Goal: Task Accomplishment & Management: Manage account settings

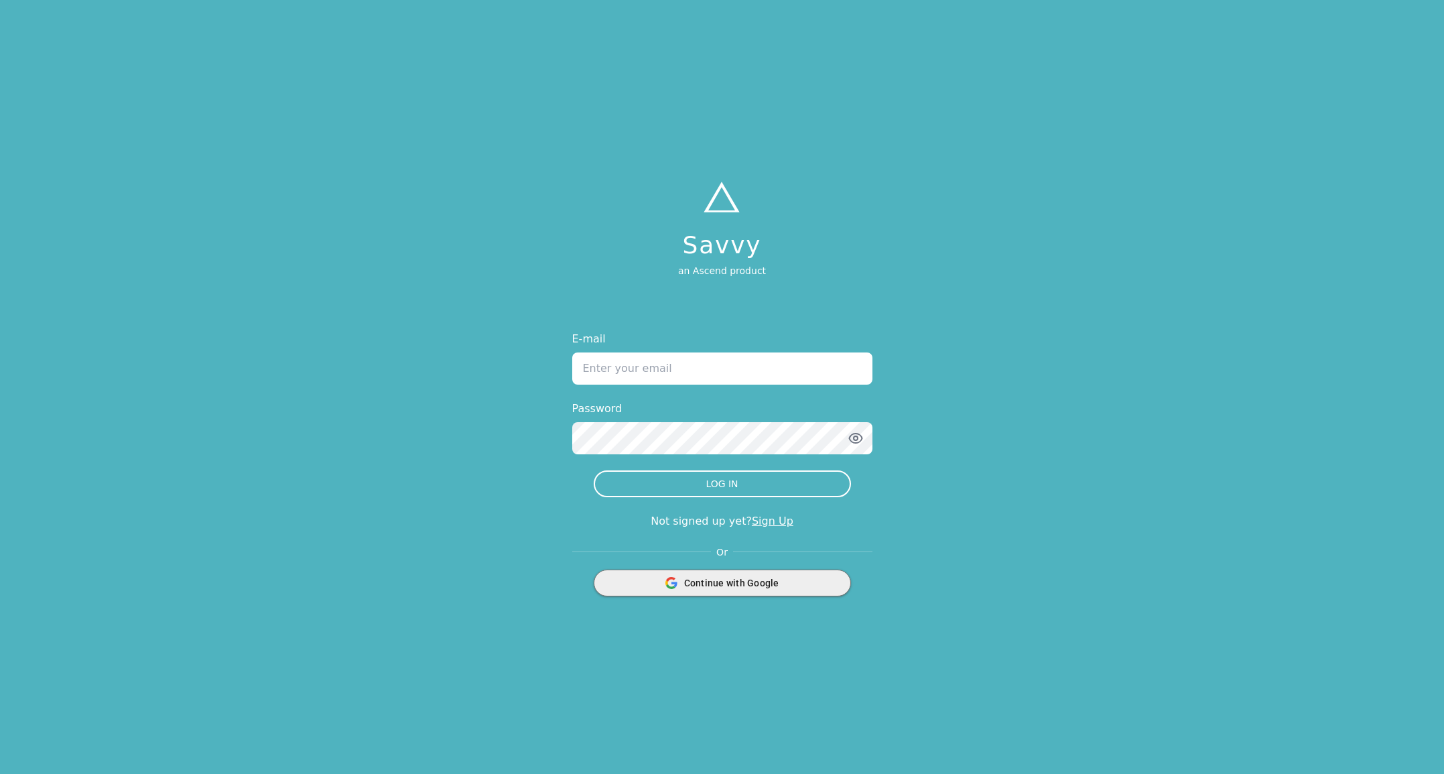
click at [717, 581] on span "Continue with Google" at bounding box center [731, 582] width 95 height 13
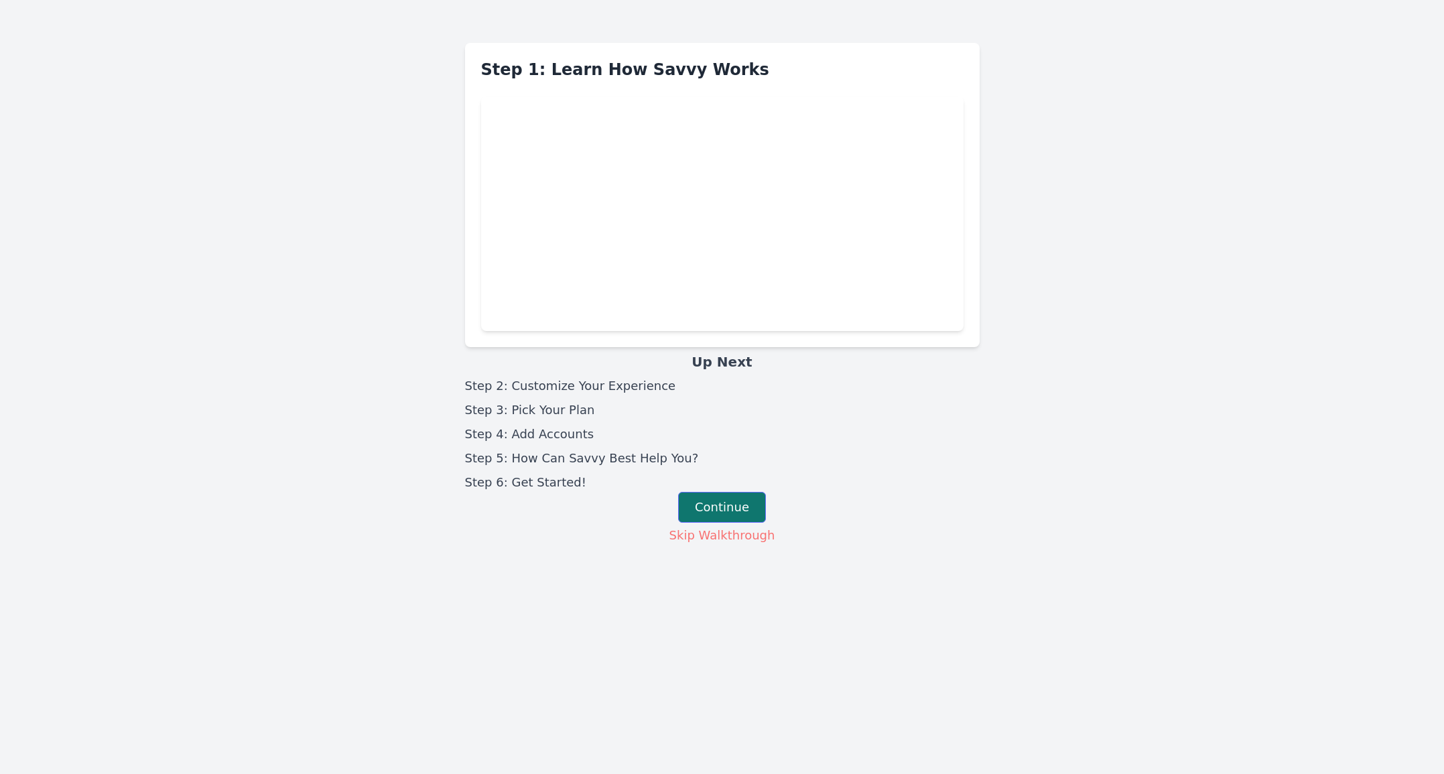
click at [721, 504] on button "Continue" at bounding box center [722, 507] width 88 height 31
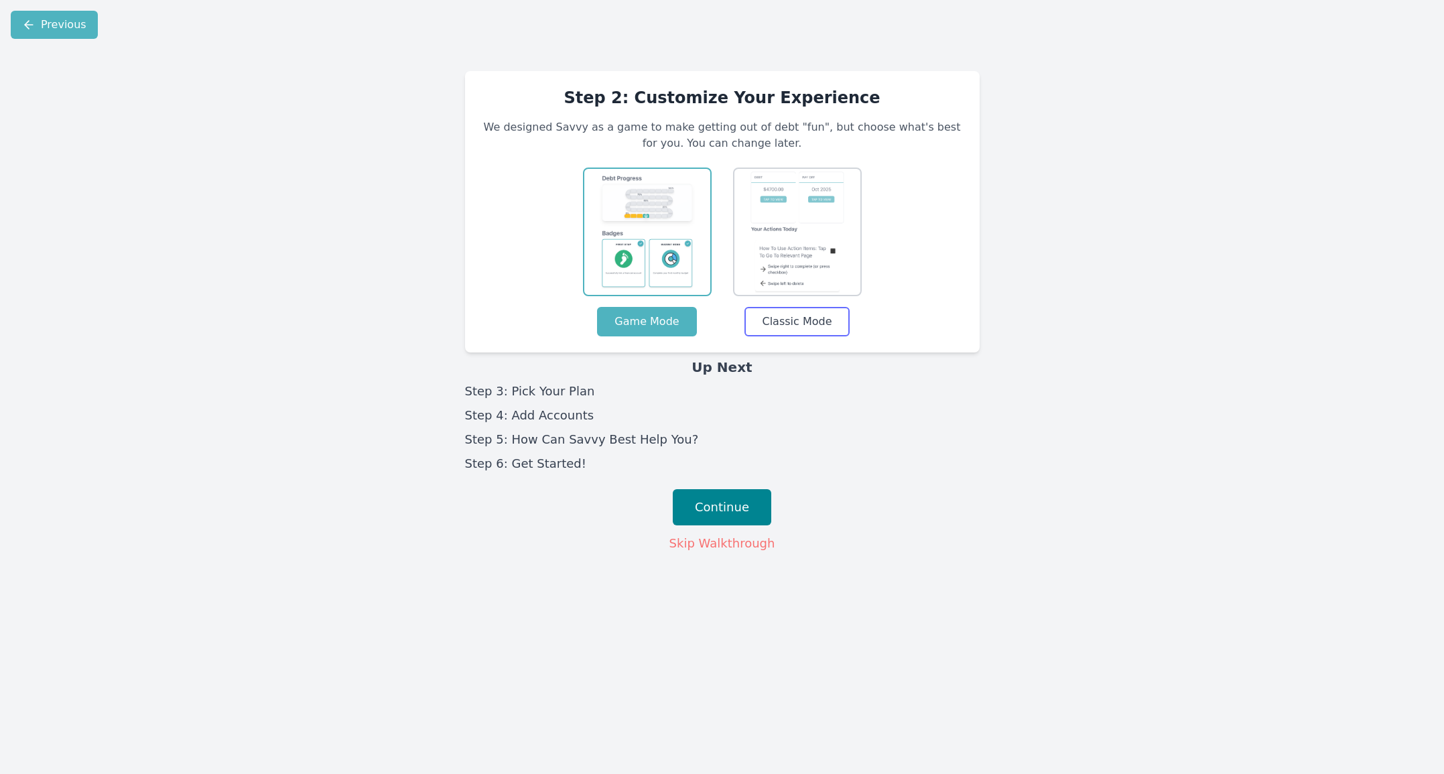
click at [821, 318] on button "Classic Mode" at bounding box center [796, 321] width 105 height 29
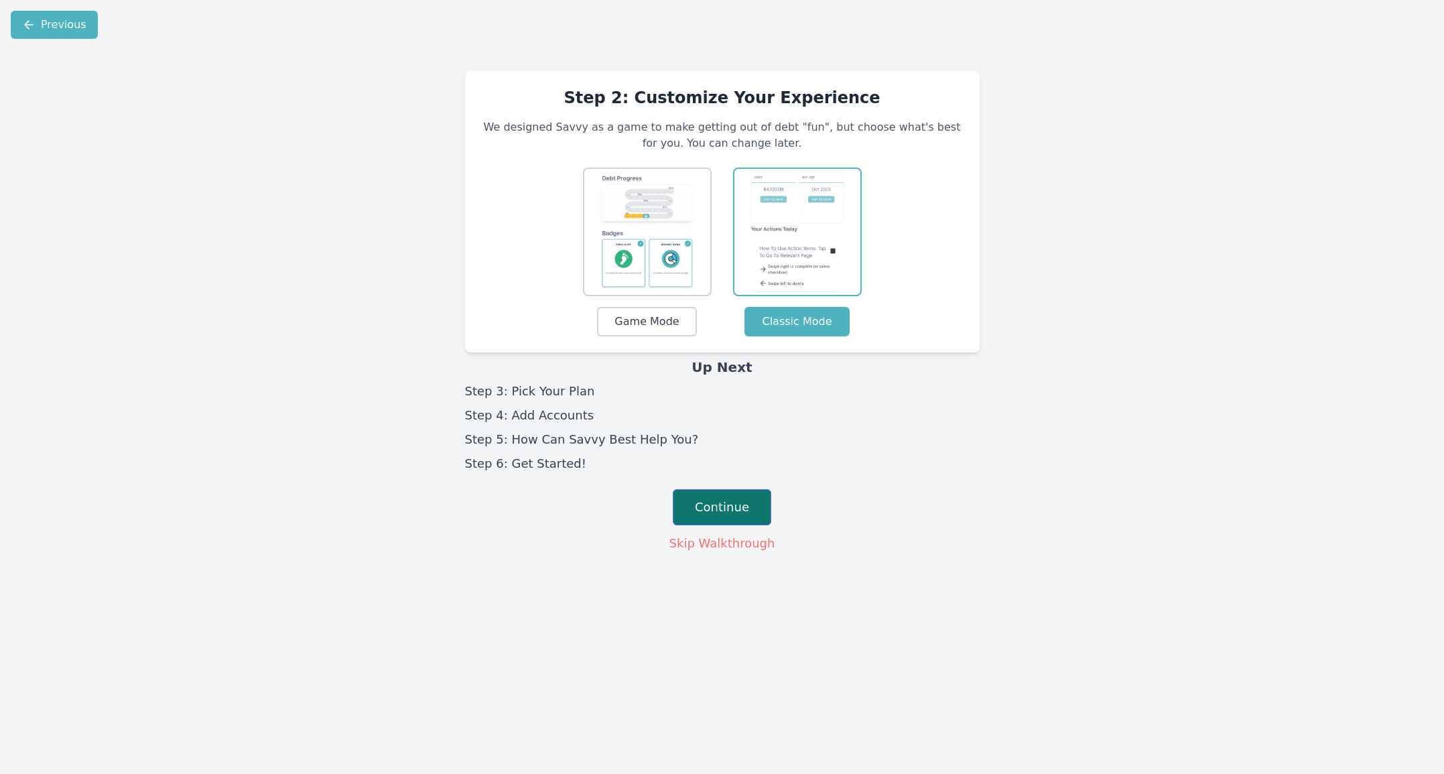
click at [700, 502] on button "Continue" at bounding box center [722, 507] width 98 height 36
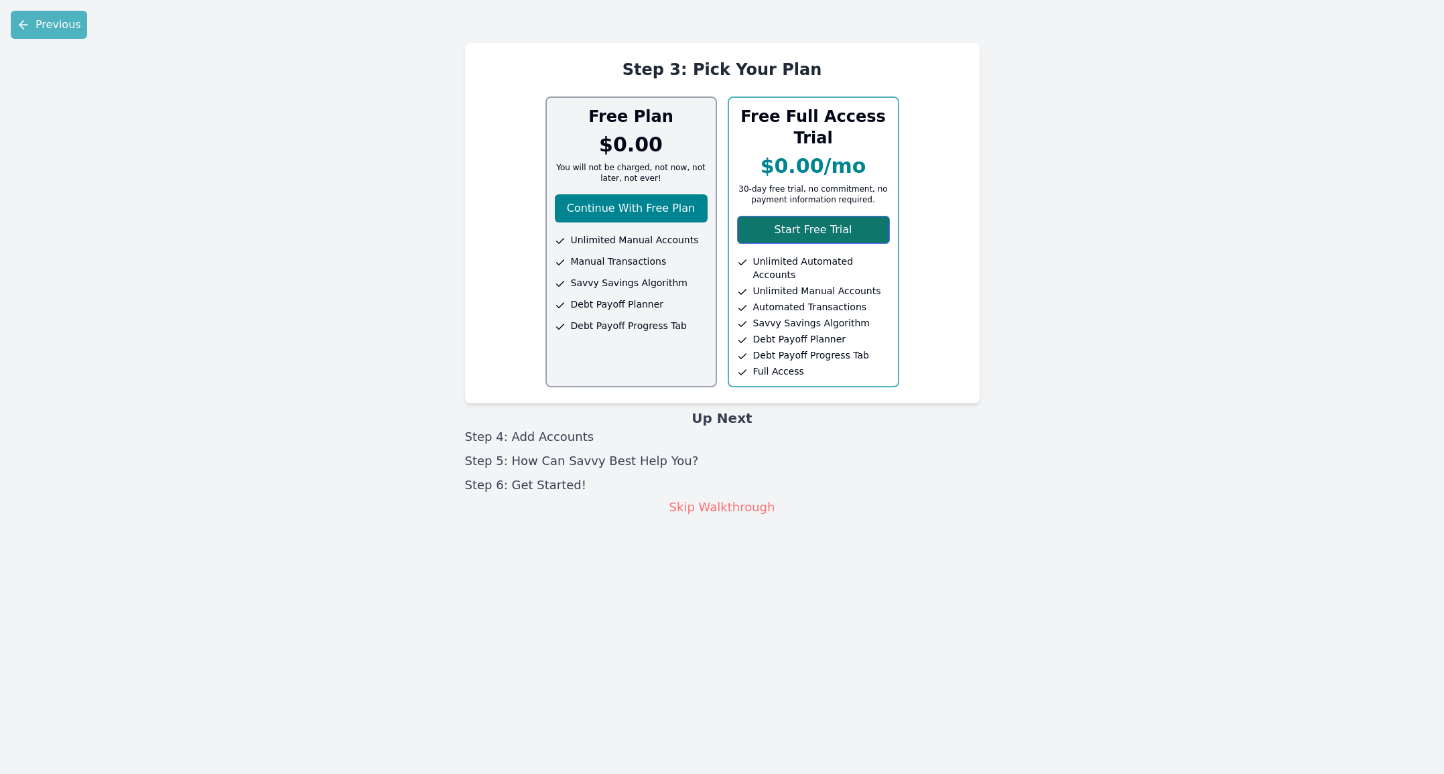
click at [790, 235] on button "Start Free Trial" at bounding box center [813, 230] width 153 height 28
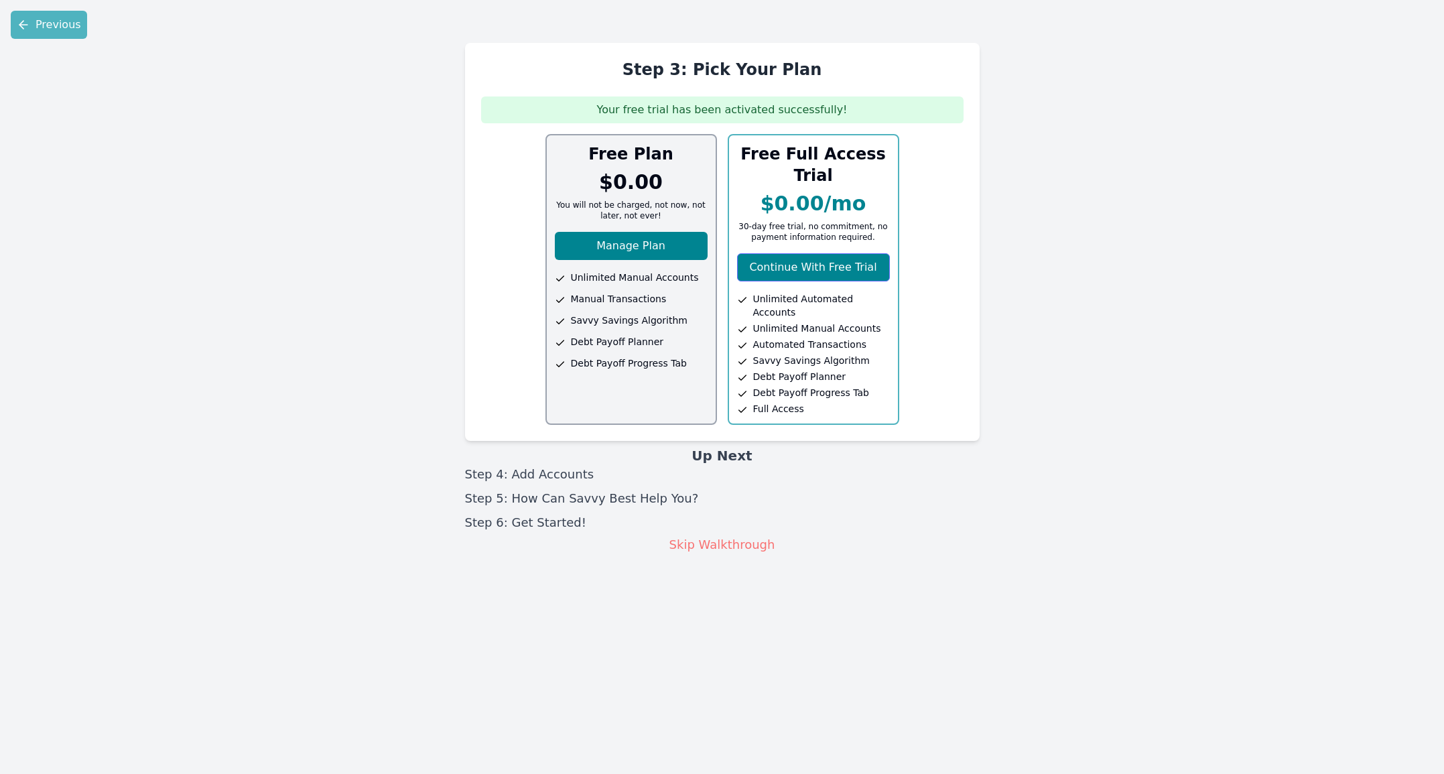
click at [808, 270] on button "Continue With Free Trial" at bounding box center [813, 267] width 153 height 28
click at [714, 535] on button "Skip Walkthrough" at bounding box center [722, 545] width 107 height 20
click at [732, 535] on button "Skip Walkthrough" at bounding box center [722, 545] width 107 height 20
click at [247, 256] on div "Step 3: Pick Your Plan Your free trial has been activated successfully! Free Pl…" at bounding box center [722, 412] width 1444 height 724
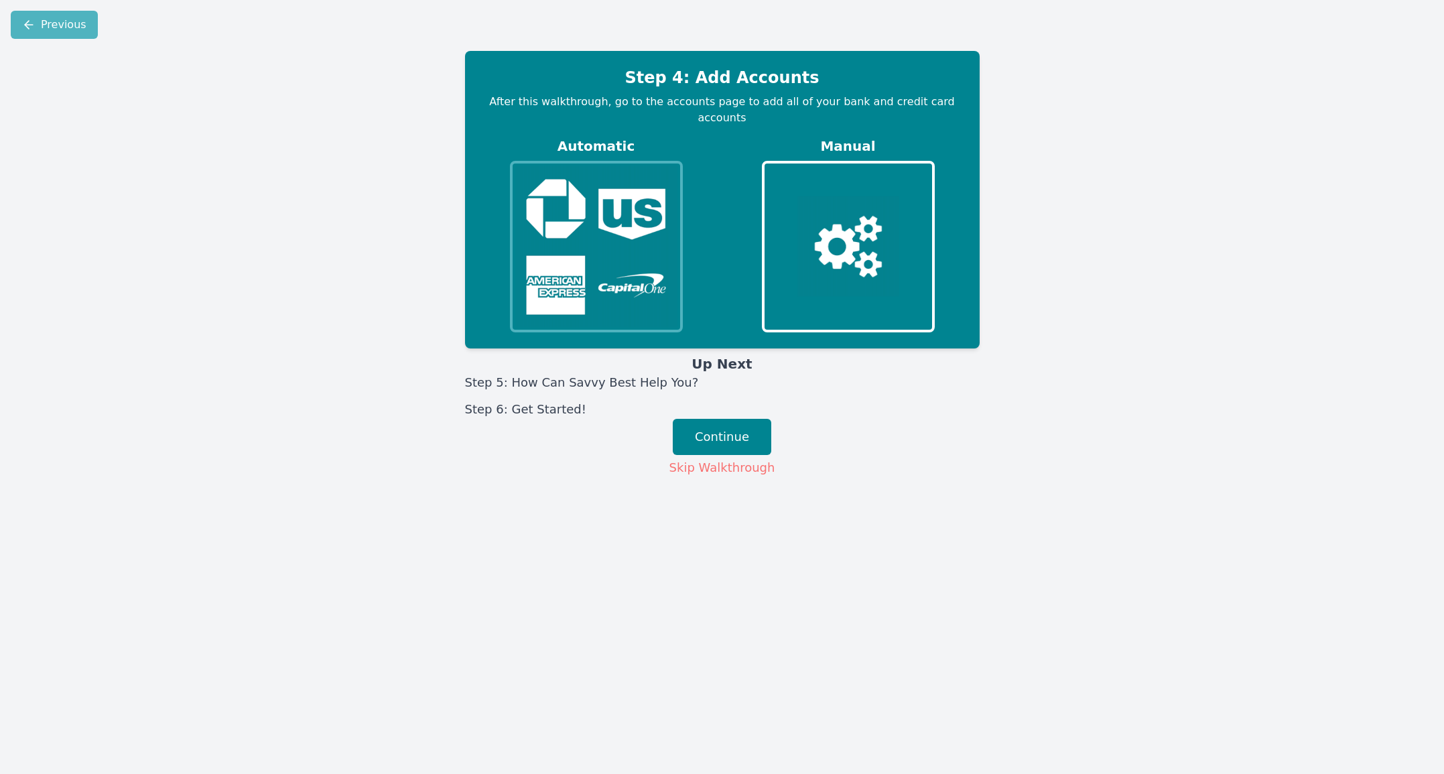
click at [618, 214] on img at bounding box center [596, 246] width 162 height 163
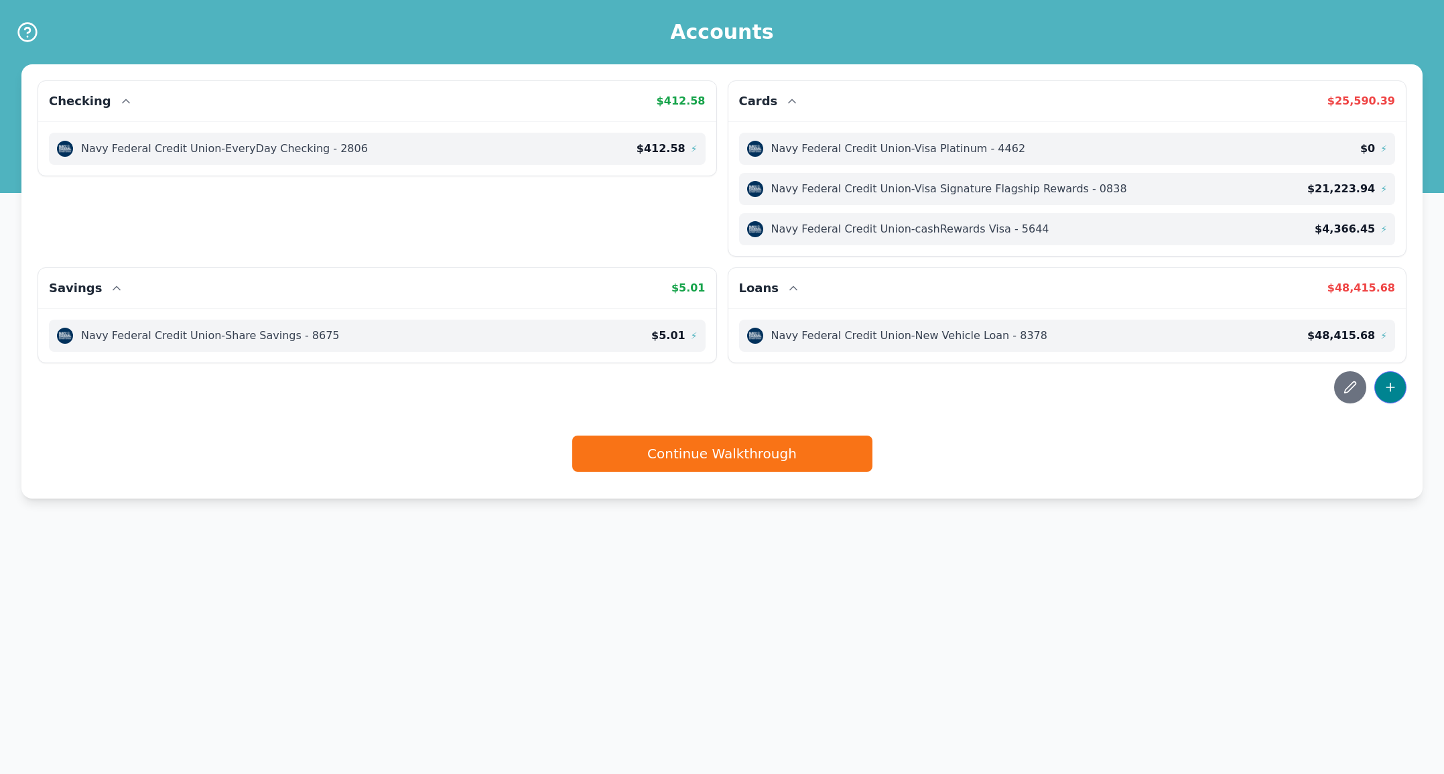
click at [1402, 385] on button at bounding box center [1390, 387] width 32 height 32
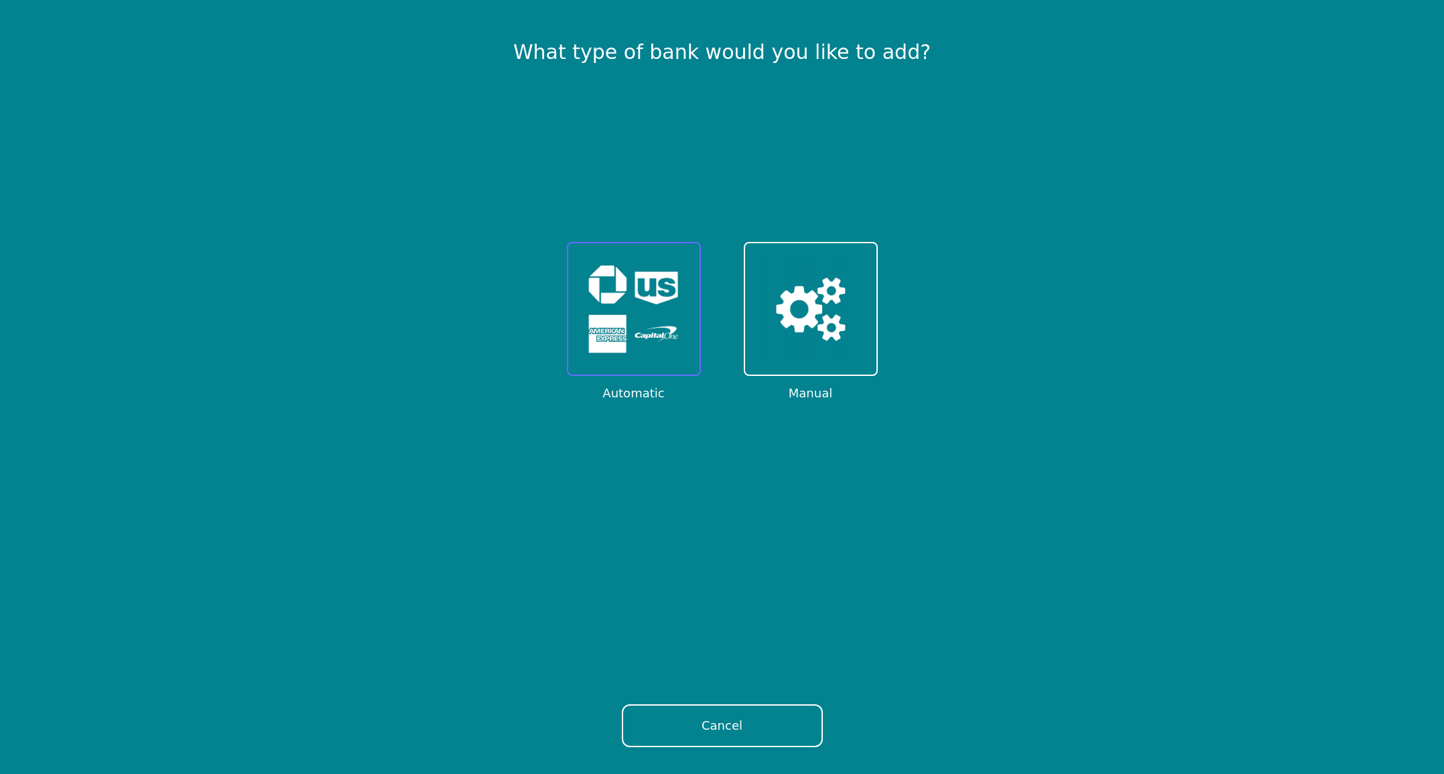
click at [635, 310] on img at bounding box center [633, 309] width 105 height 105
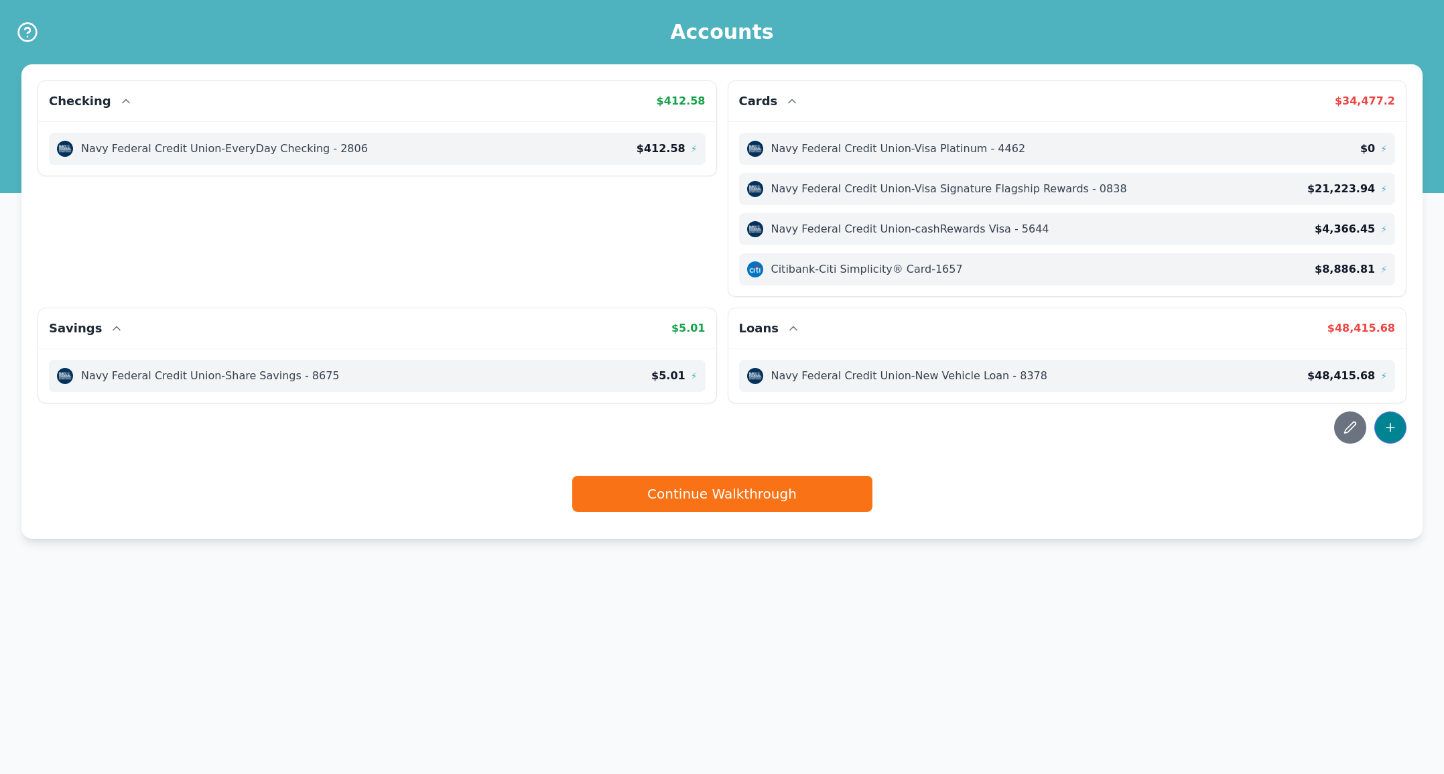
click at [1399, 420] on button at bounding box center [1390, 427] width 32 height 32
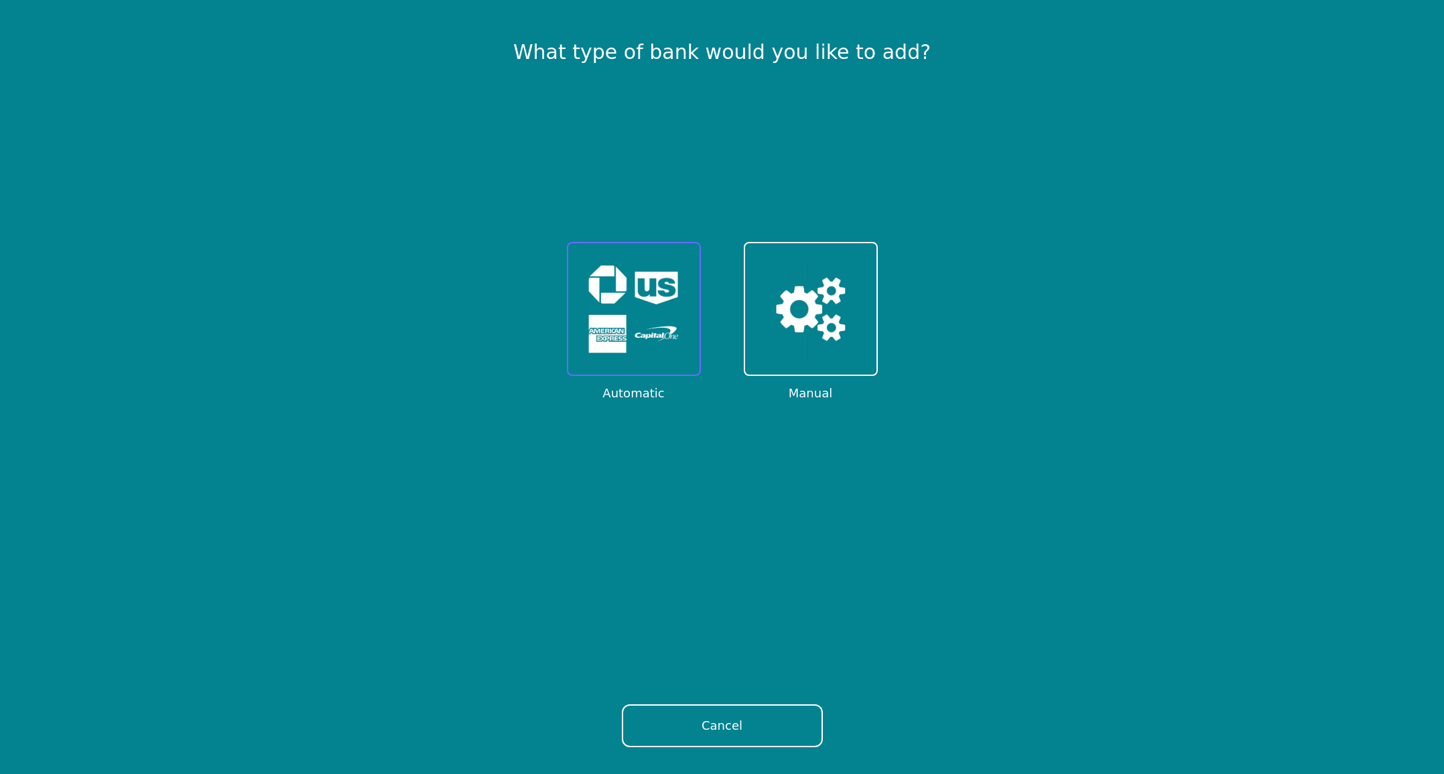
click at [632, 326] on img at bounding box center [633, 309] width 105 height 105
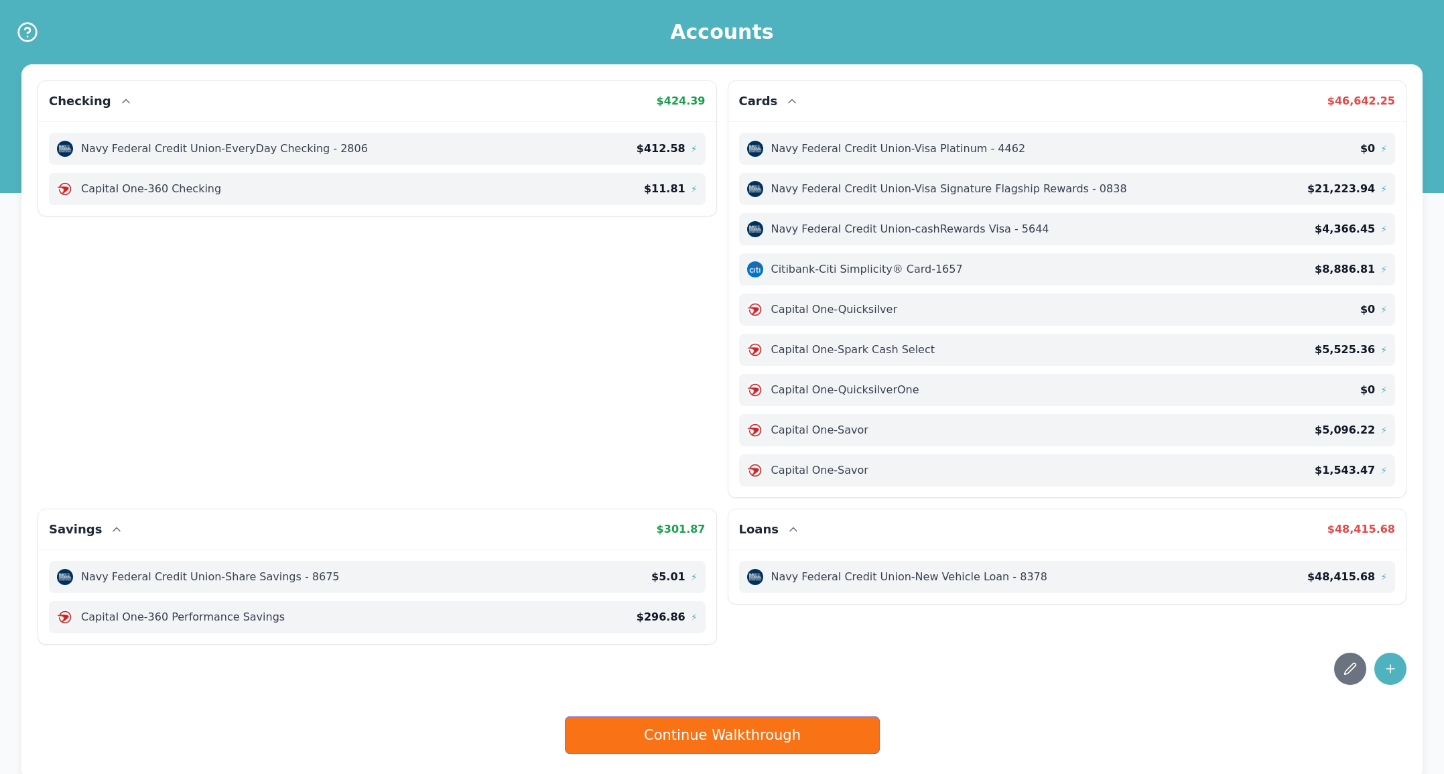
click at [758, 738] on button "Continue Walkthrough" at bounding box center [721, 735] width 315 height 38
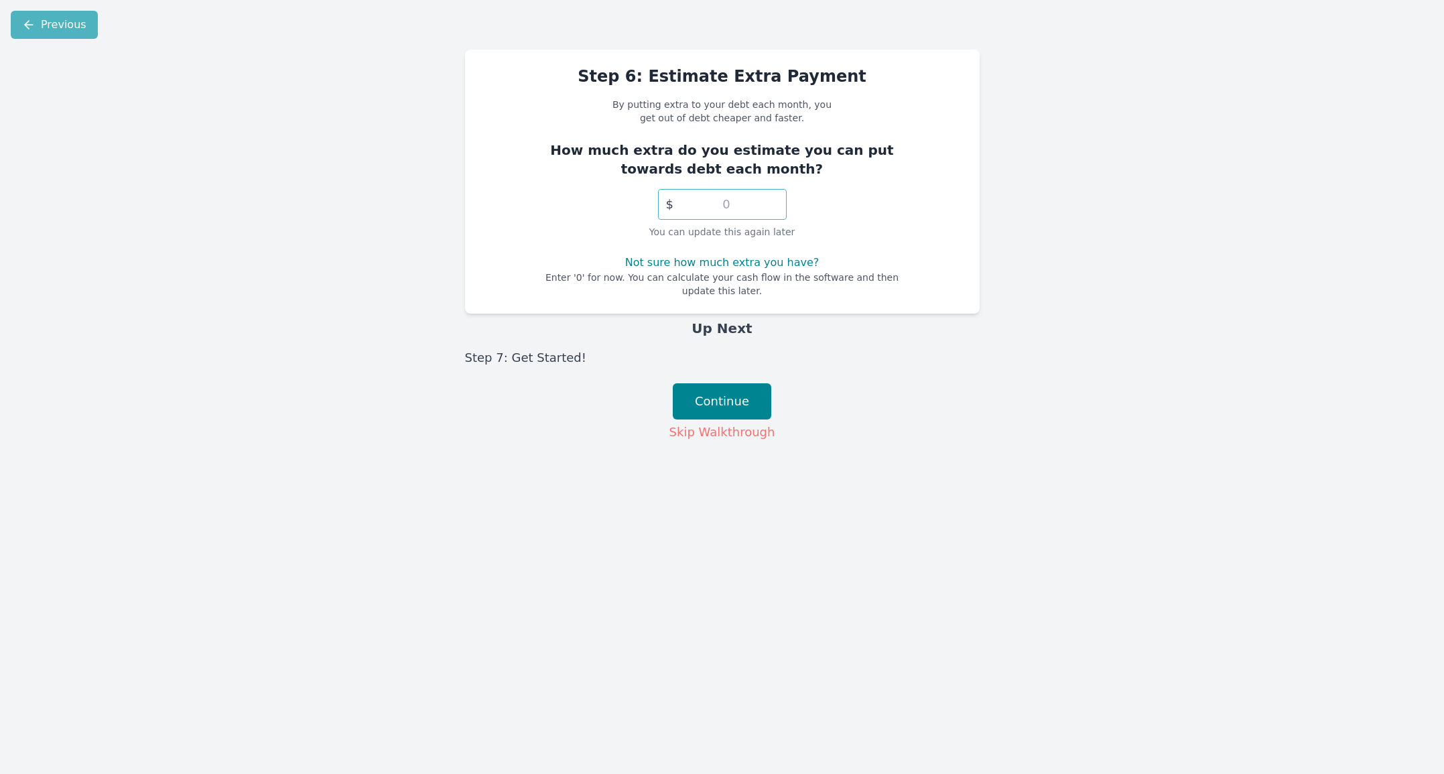
click at [752, 207] on input "number" at bounding box center [722, 204] width 129 height 31
type input "1000"
click at [746, 398] on button "Continue" at bounding box center [722, 401] width 98 height 36
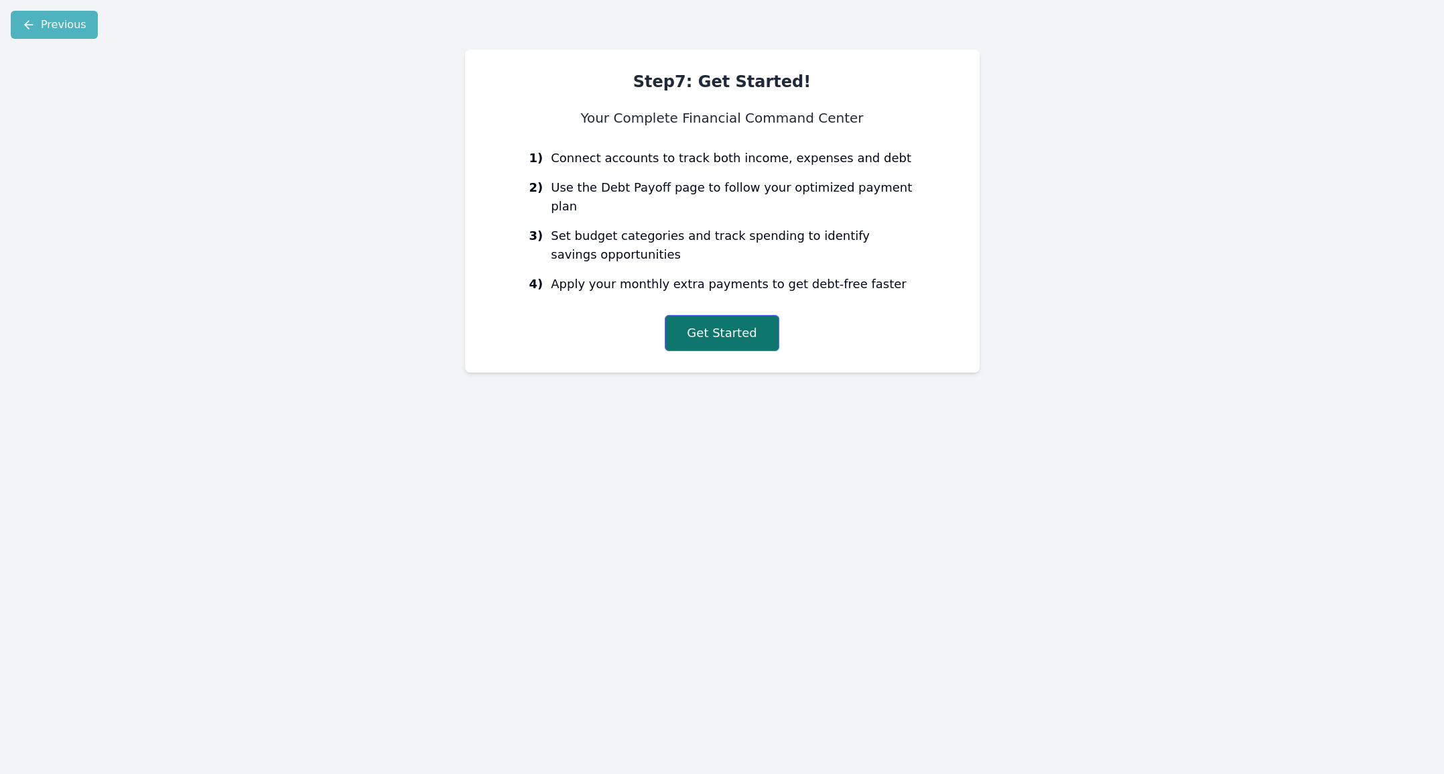
click at [726, 315] on button "Get Started" at bounding box center [722, 333] width 114 height 36
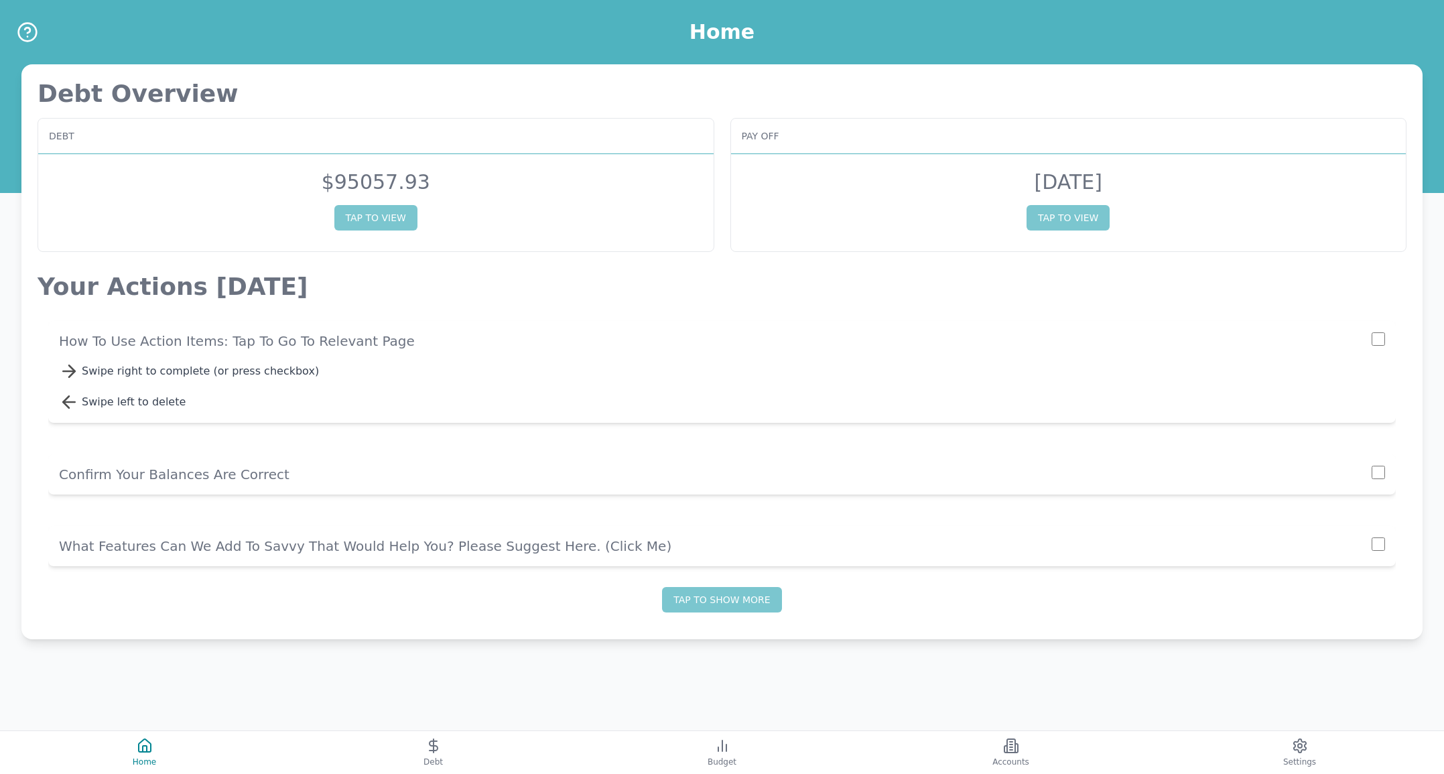
click at [465, 348] on p "How to use action items: Tap to go to relevant page" at bounding box center [715, 341] width 1312 height 19
click at [437, 743] on icon at bounding box center [433, 746] width 16 height 16
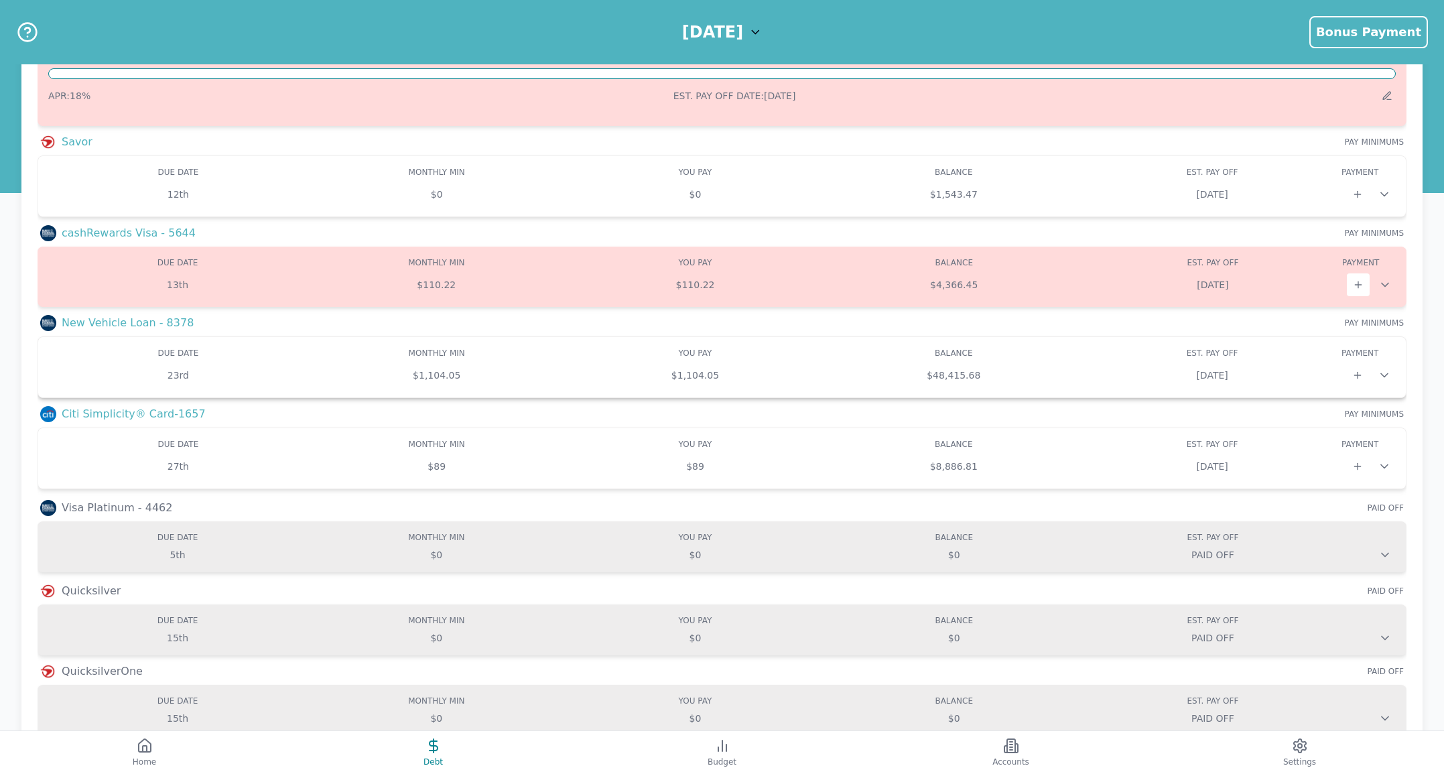
scroll to position [425, 0]
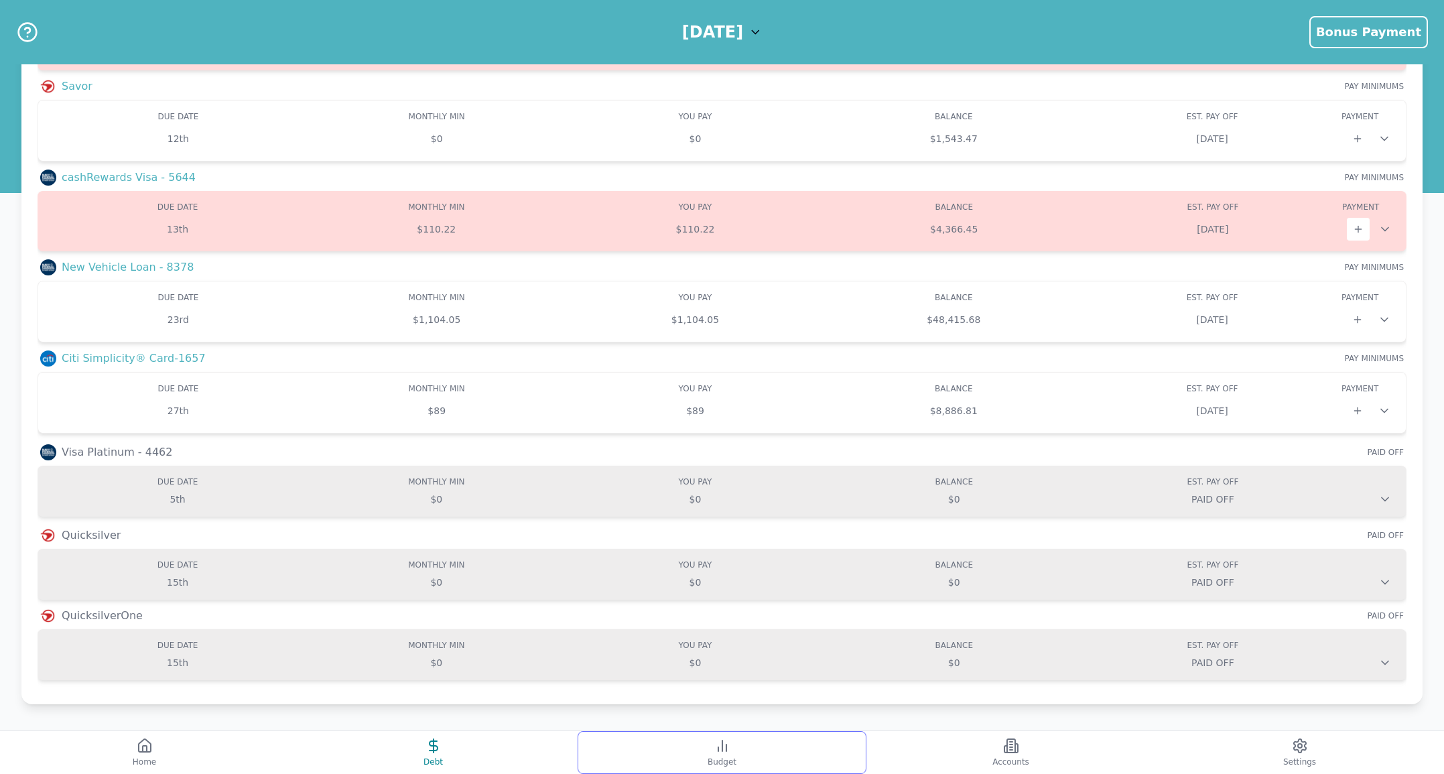
click at [724, 746] on icon at bounding box center [722, 746] width 16 height 16
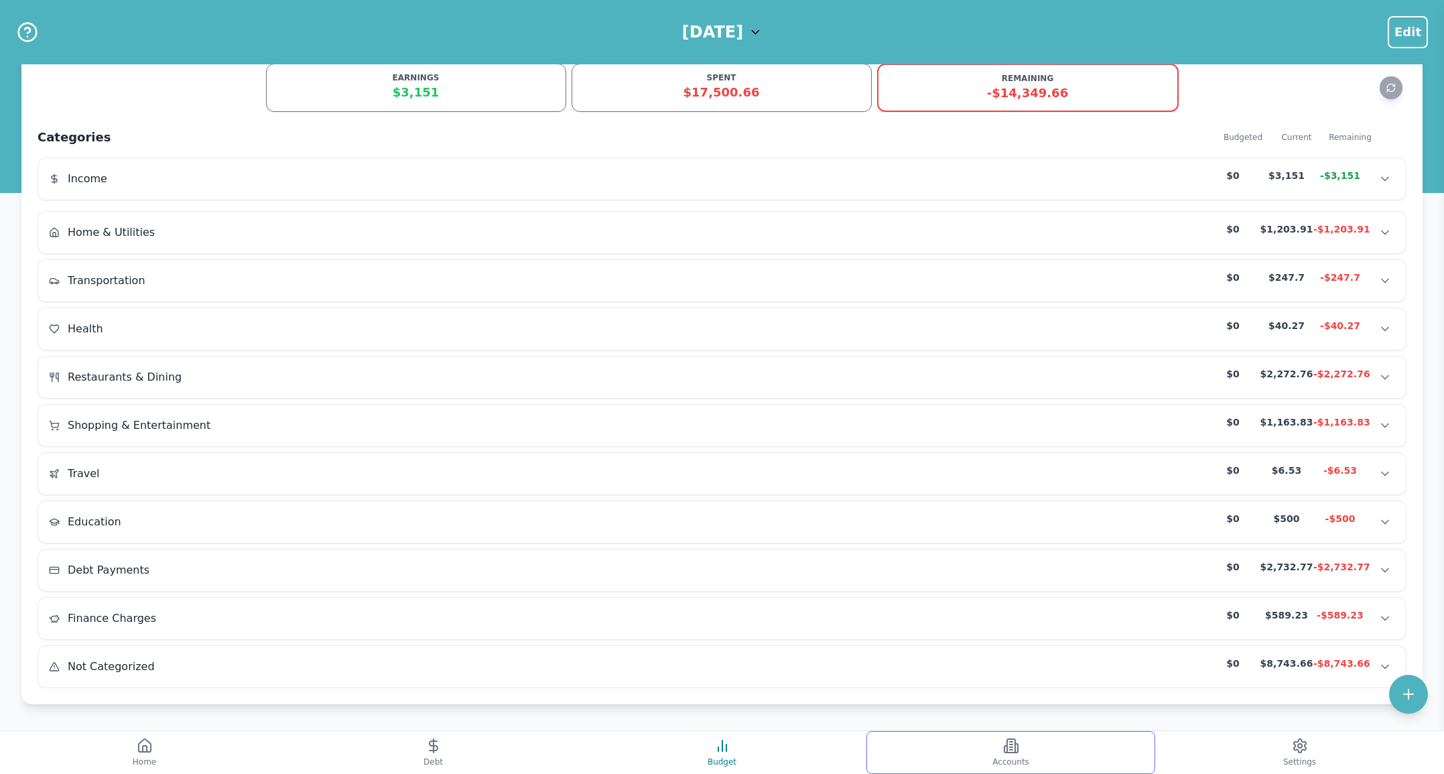
click at [991, 757] on button "Accounts" at bounding box center [1010, 752] width 289 height 43
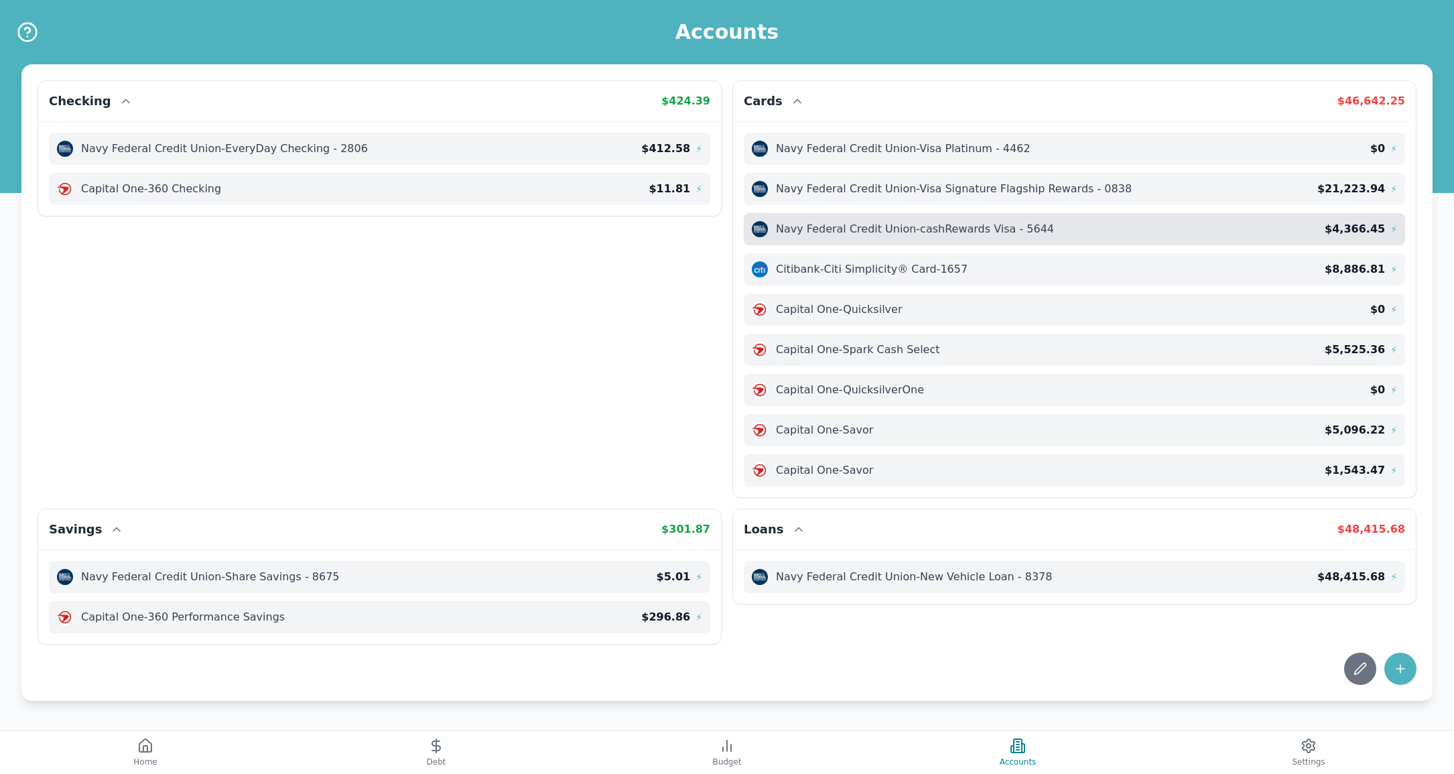
click at [851, 238] on div "Navy Federal Credit Union - cashRewards Visa - 5644 $ 4,366.45 ⚡" at bounding box center [1074, 229] width 661 height 32
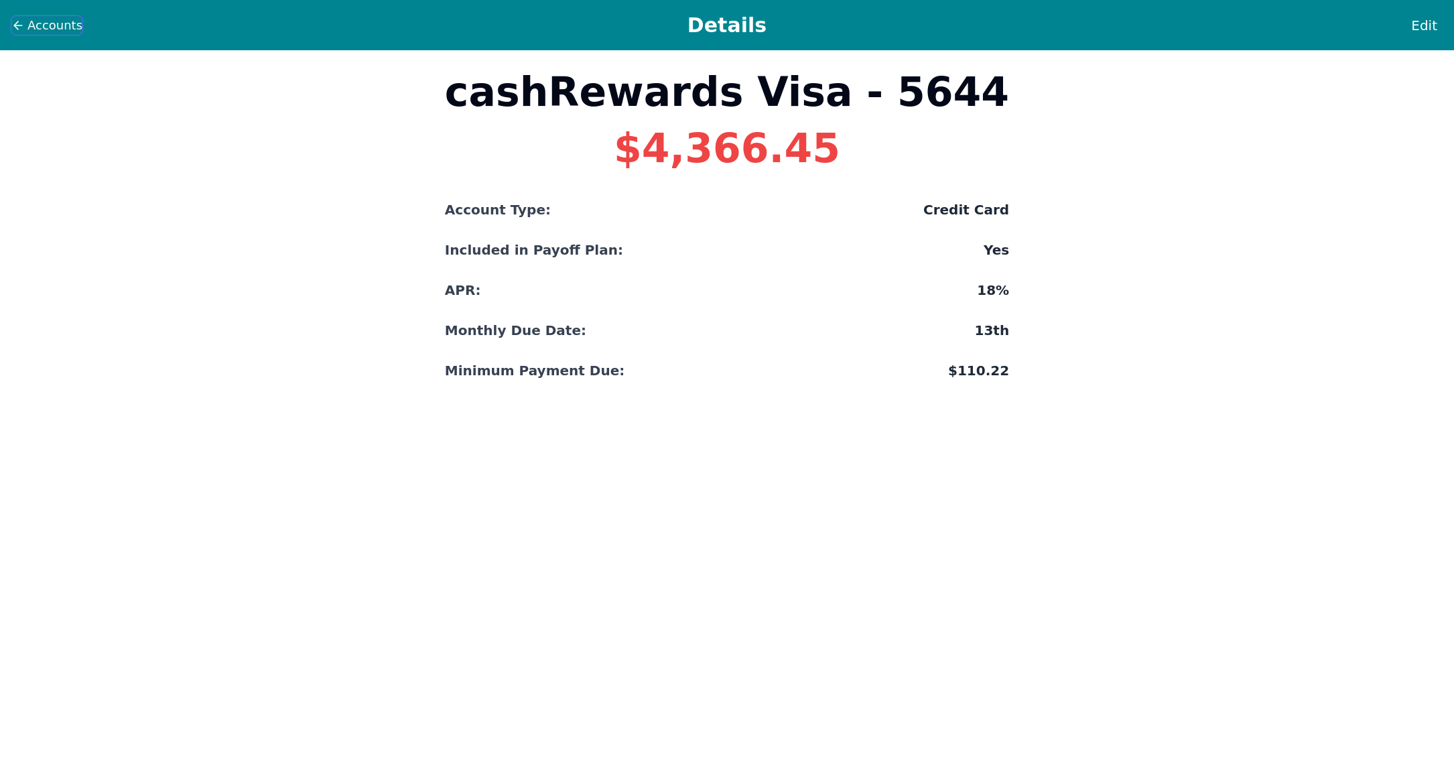
click at [45, 29] on span "Accounts" at bounding box center [54, 25] width 55 height 19
